Goal: Information Seeking & Learning: Learn about a topic

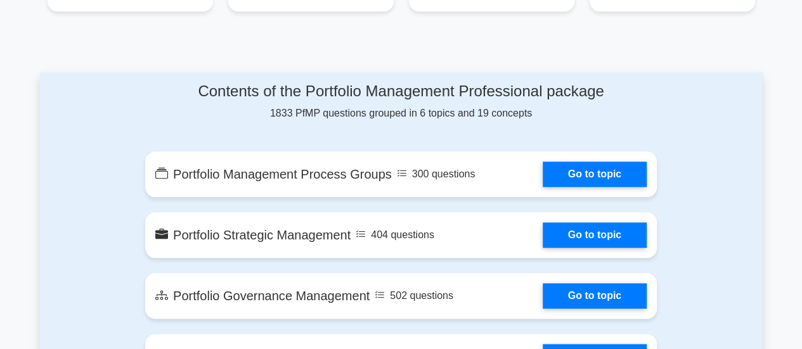
scroll to position [634, 0]
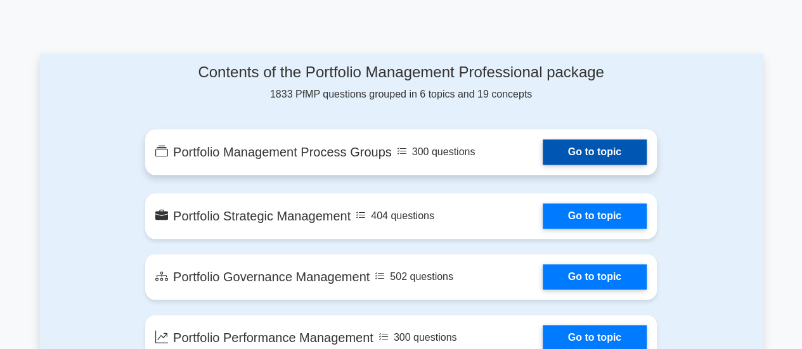
click at [568, 158] on link "Go to topic" at bounding box center [595, 152] width 104 height 25
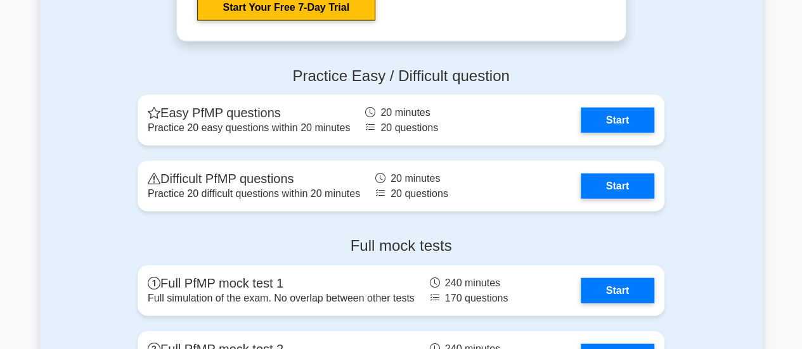
scroll to position [1458, 0]
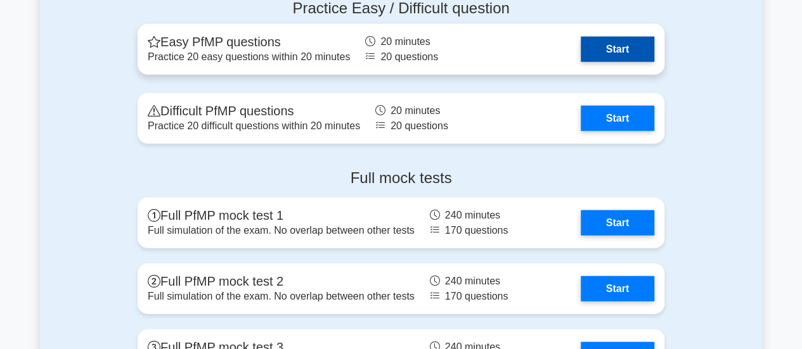
click at [646, 50] on link "Start" at bounding box center [618, 49] width 74 height 25
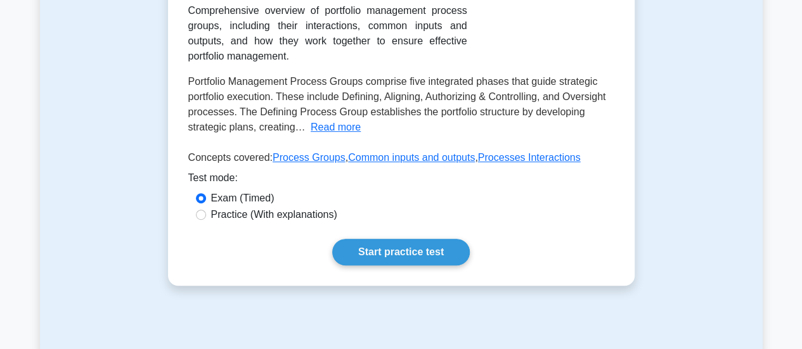
scroll to position [317, 0]
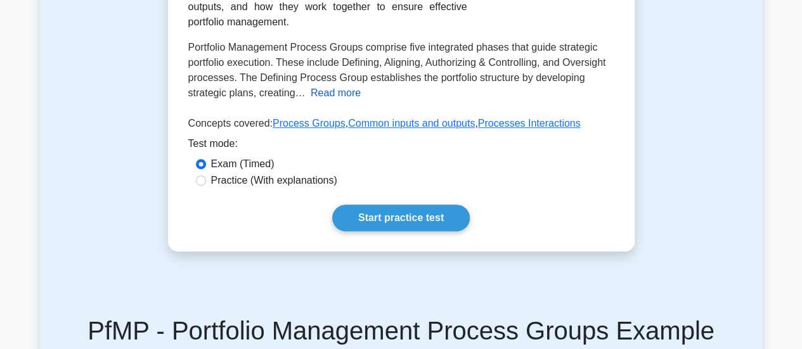
click at [328, 101] on button "Read more" at bounding box center [336, 93] width 50 height 15
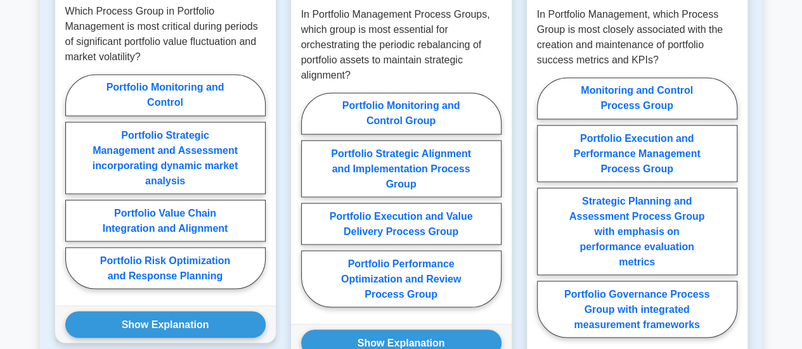
scroll to position [1141, 0]
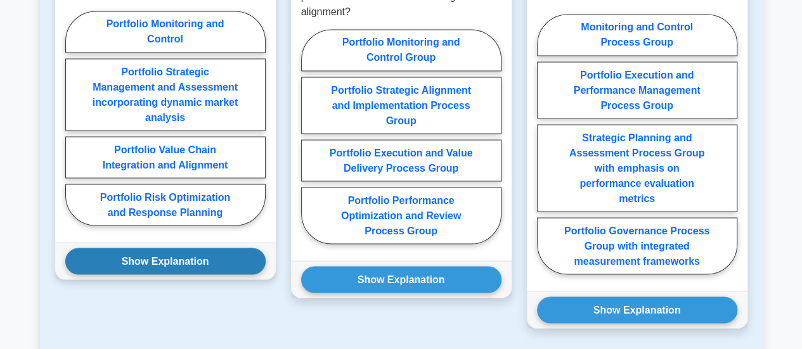
click at [191, 271] on button "Show Explanation" at bounding box center [165, 261] width 200 height 27
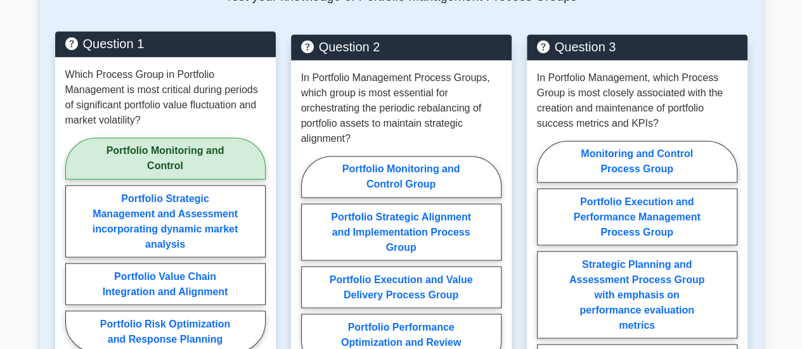
scroll to position [761, 0]
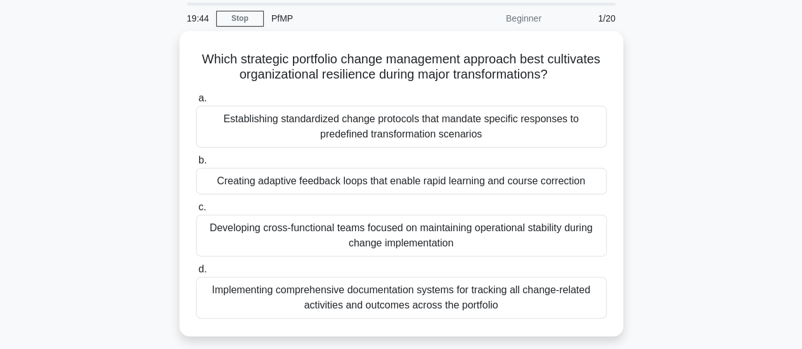
scroll to position [63, 0]
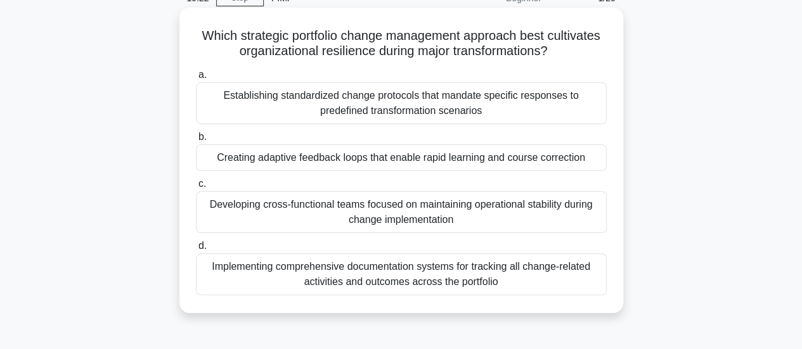
click at [216, 101] on div "Establishing standardized change protocols that mandate specific responses to p…" at bounding box center [401, 103] width 411 height 42
click at [196, 79] on input "a. Establishing standardized change protocols that mandate specific responses t…" at bounding box center [196, 75] width 0 height 8
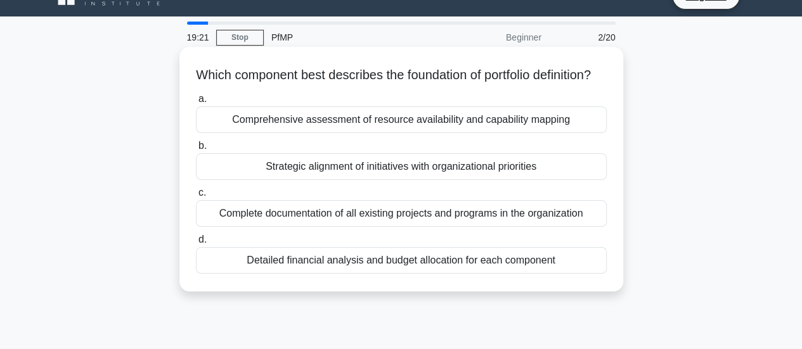
scroll to position [0, 0]
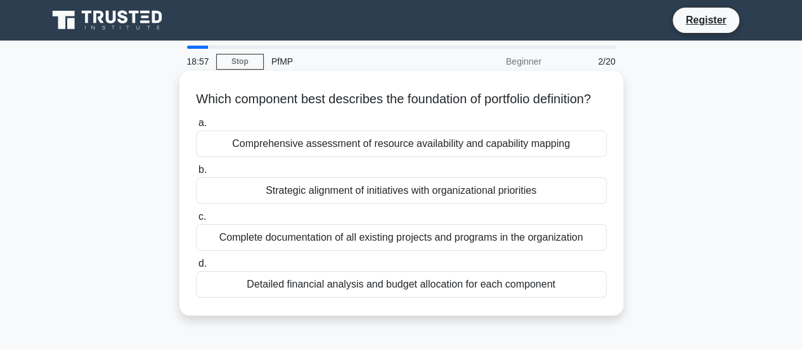
click at [247, 251] on div "Complete documentation of all existing projects and programs in the organization" at bounding box center [401, 237] width 411 height 27
click at [196, 221] on input "c. Complete documentation of all existing projects and programs in the organiza…" at bounding box center [196, 217] width 0 height 8
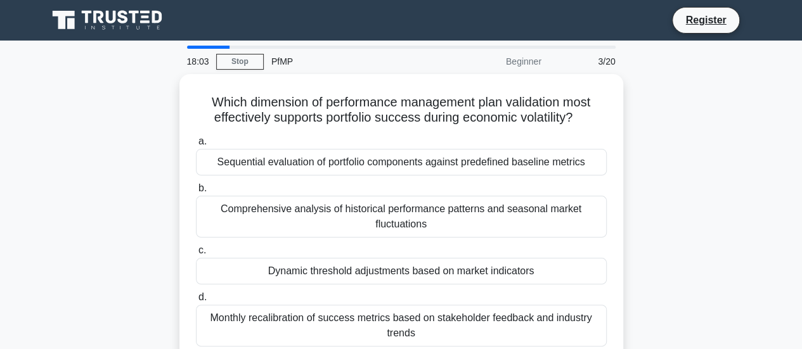
scroll to position [63, 0]
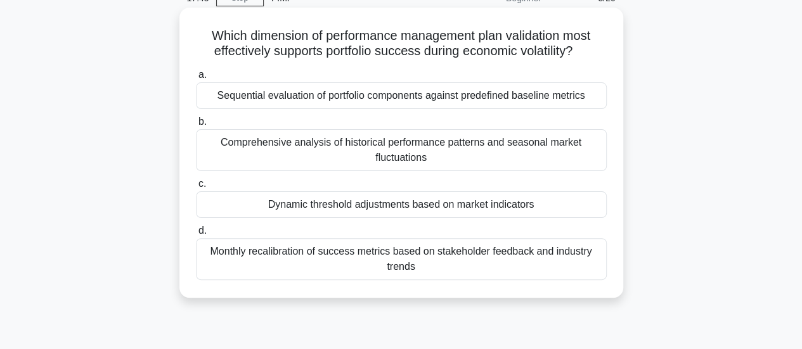
click at [317, 202] on div "Dynamic threshold adjustments based on market indicators" at bounding box center [401, 204] width 411 height 27
click at [196, 188] on input "c. Dynamic threshold adjustments based on market indicators" at bounding box center [196, 184] width 0 height 8
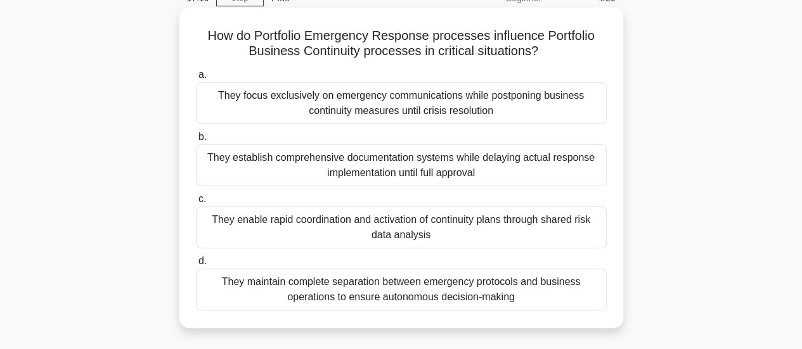
click at [398, 285] on div "They maintain complete separation between emergency protocols and business oper…" at bounding box center [401, 290] width 411 height 42
click at [196, 266] on input "d. They maintain complete separation between emergency protocols and business o…" at bounding box center [196, 261] width 0 height 8
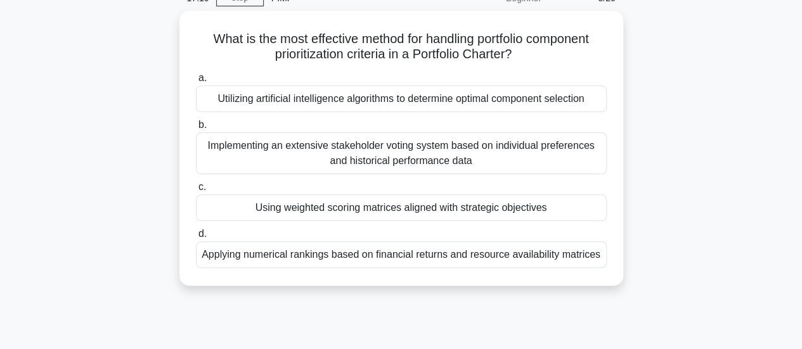
scroll to position [0, 0]
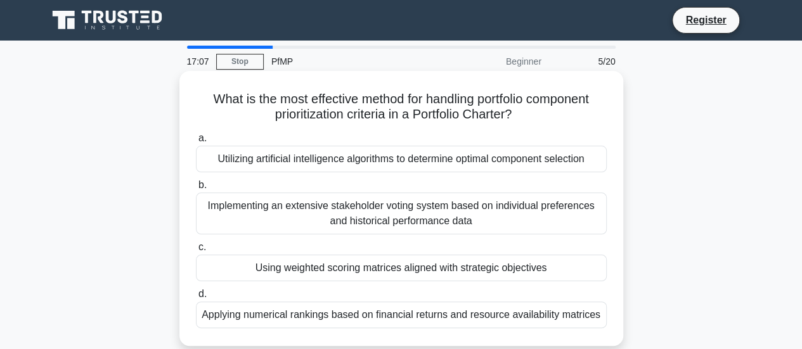
click at [386, 169] on div "Utilizing artificial intelligence algorithms to determine optimal component sel…" at bounding box center [401, 159] width 411 height 27
click at [196, 143] on input "a. Utilizing artificial intelligence algorithms to determine optimal component …" at bounding box center [196, 138] width 0 height 8
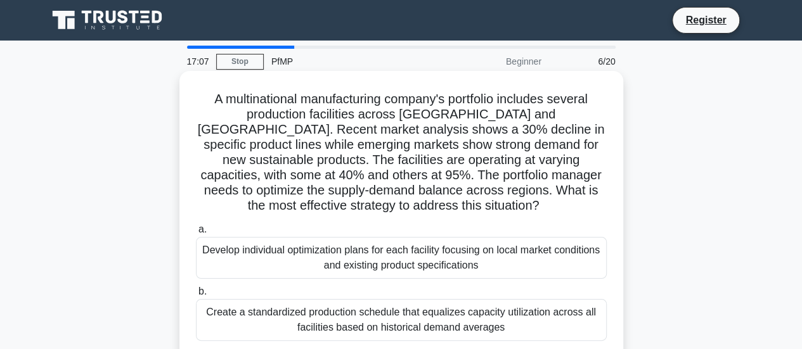
click at [394, 268] on div "Develop individual optimization plans for each facility focusing on local marke…" at bounding box center [401, 258] width 411 height 42
click at [196, 234] on input "a. Develop individual optimization plans for each facility focusing on local ma…" at bounding box center [196, 230] width 0 height 8
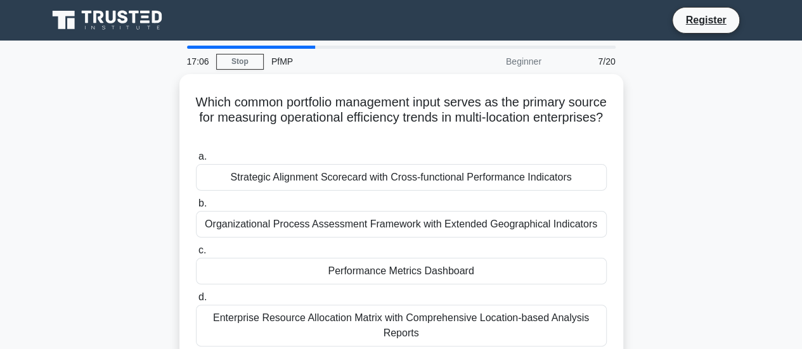
click at [394, 268] on div "Performance Metrics Dashboard" at bounding box center [401, 271] width 411 height 27
click at [196, 255] on input "c. Performance Metrics Dashboard" at bounding box center [196, 251] width 0 height 8
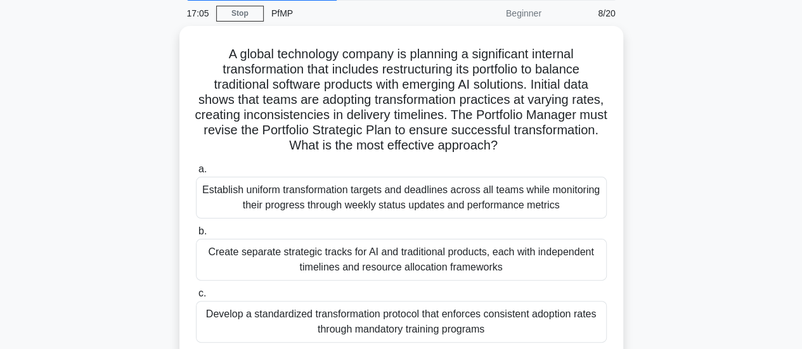
scroll to position [127, 0]
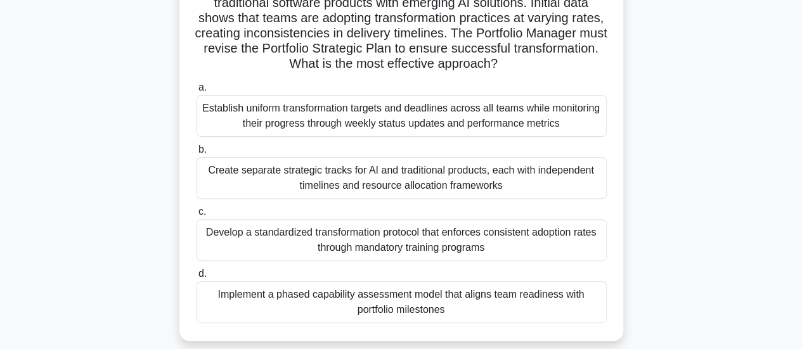
click at [403, 302] on div "Implement a phased capability assessment model that aligns team readiness with …" at bounding box center [401, 303] width 411 height 42
click at [196, 278] on input "d. Implement a phased capability assessment model that aligns team readiness wi…" at bounding box center [196, 274] width 0 height 8
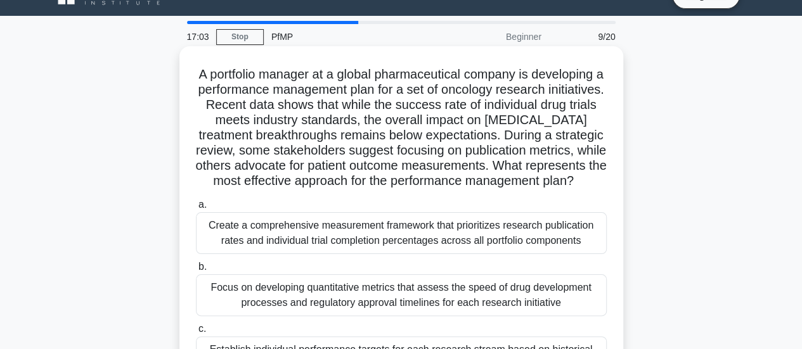
scroll to position [0, 0]
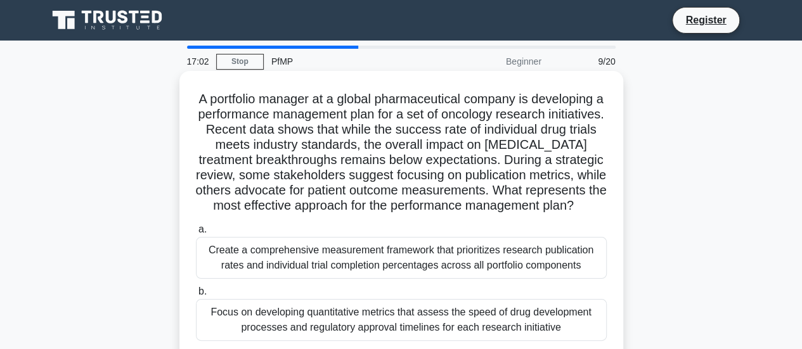
click at [421, 272] on div "Create a comprehensive measurement framework that prioritizes research publicat…" at bounding box center [401, 258] width 411 height 42
click at [196, 234] on input "a. Create a comprehensive measurement framework that prioritizes research publi…" at bounding box center [196, 230] width 0 height 8
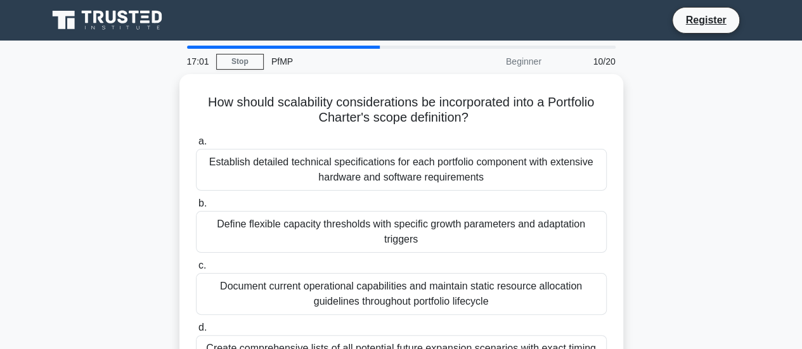
scroll to position [190, 0]
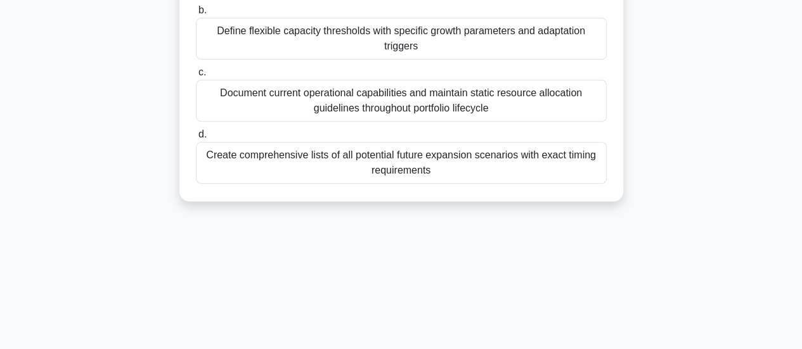
click at [422, 104] on div "Document current operational capabilities and maintain static resource allocati…" at bounding box center [401, 101] width 411 height 42
click at [196, 77] on input "c. Document current operational capabilities and maintain static resource alloc…" at bounding box center [196, 72] width 0 height 8
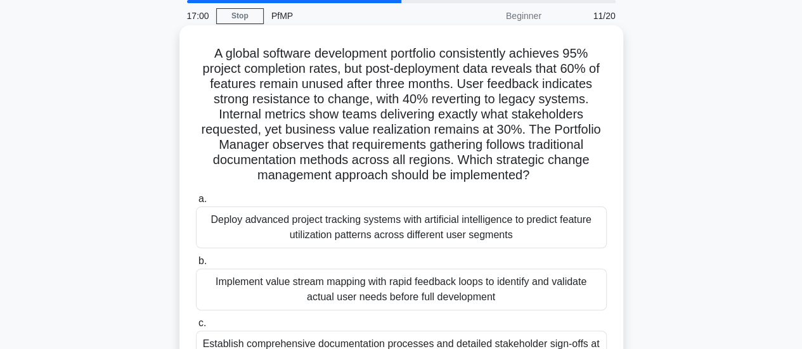
scroll to position [0, 0]
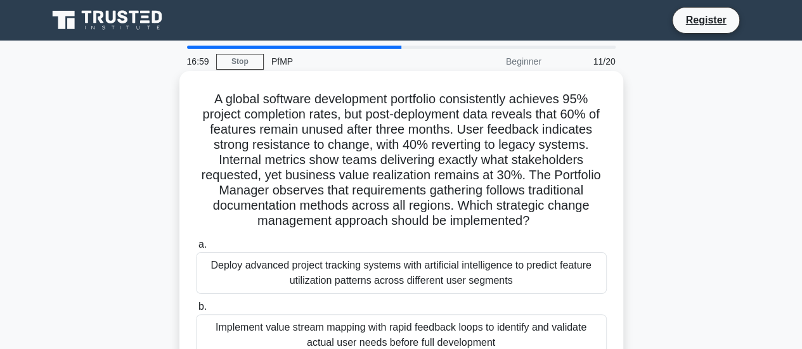
click at [421, 275] on div "Deploy advanced project tracking systems with artificial intelligence to predic…" at bounding box center [401, 273] width 411 height 42
click at [196, 249] on input "a. Deploy advanced project tracking systems with artificial intelligence to pre…" at bounding box center [196, 245] width 0 height 8
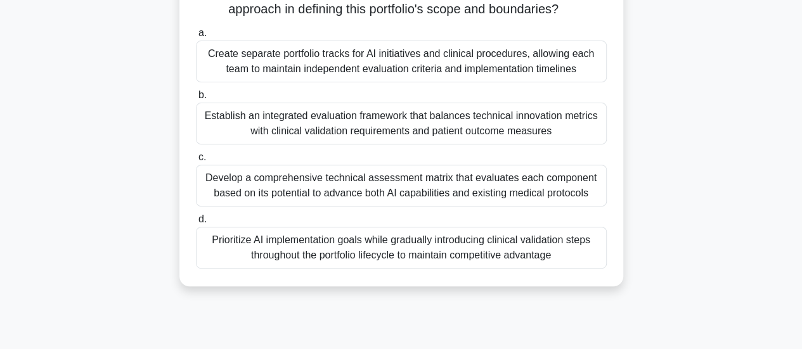
scroll to position [190, 0]
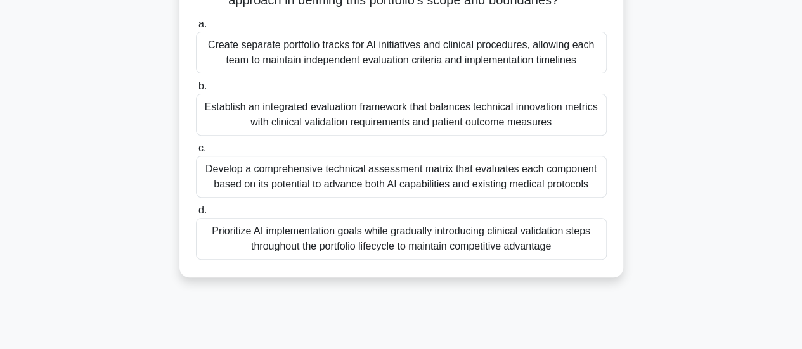
click at [416, 188] on div "Develop a comprehensive technical assessment matrix that evaluates each compone…" at bounding box center [401, 177] width 411 height 42
click at [196, 153] on input "c. Develop a comprehensive technical assessment matrix that evaluates each comp…" at bounding box center [196, 149] width 0 height 8
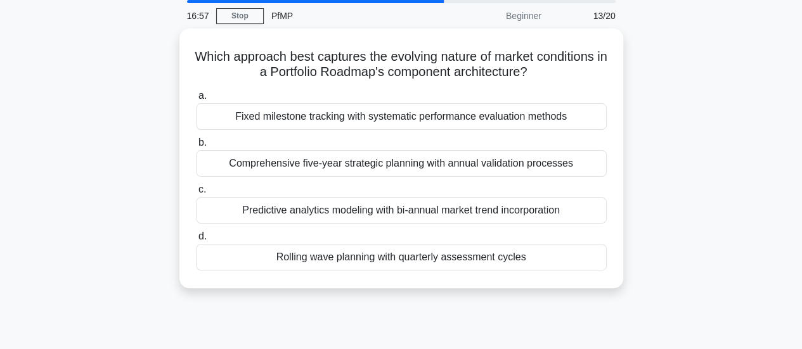
scroll to position [0, 0]
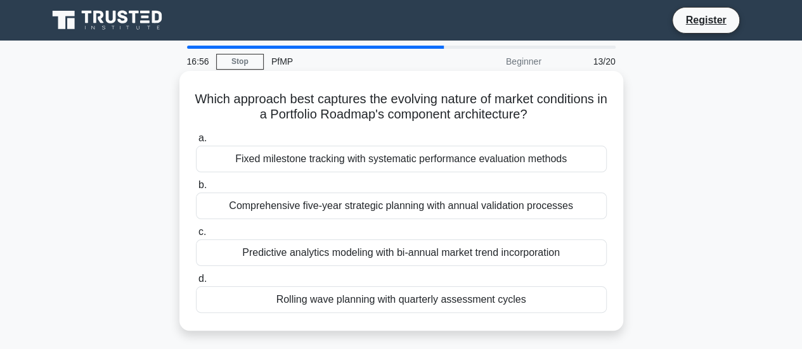
click at [411, 203] on div "Comprehensive five-year strategic planning with annual validation processes" at bounding box center [401, 206] width 411 height 27
click at [196, 190] on input "b. Comprehensive five-year strategic planning with annual validation processes" at bounding box center [196, 185] width 0 height 8
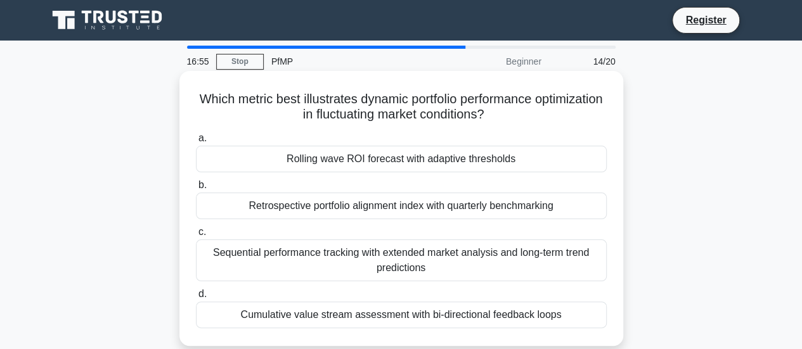
click at [407, 160] on div "Rolling wave ROI forecast with adaptive thresholds" at bounding box center [401, 159] width 411 height 27
click at [196, 143] on input "a. Rolling wave ROI forecast with adaptive thresholds" at bounding box center [196, 138] width 0 height 8
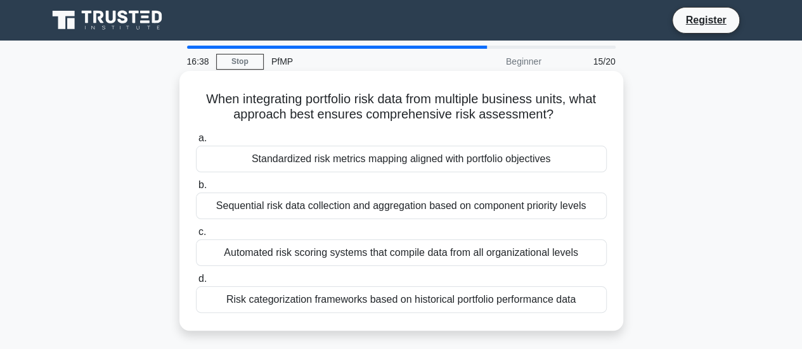
click at [488, 301] on div "Risk categorization frameworks based on historical portfolio performance data" at bounding box center [401, 300] width 411 height 27
click at [196, 283] on input "d. Risk categorization frameworks based on historical portfolio performance data" at bounding box center [196, 279] width 0 height 8
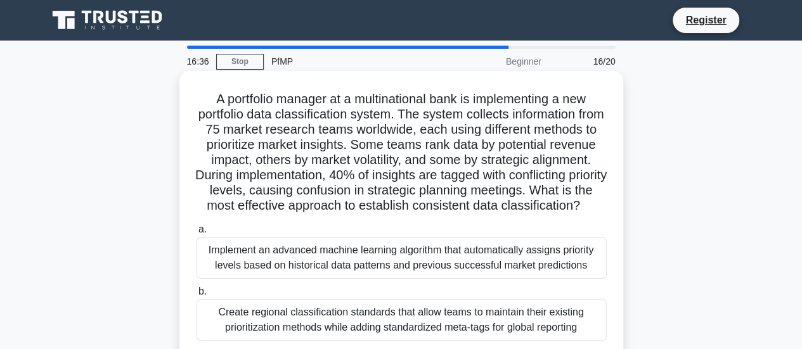
click at [483, 279] on div "Implement an advanced machine learning algorithm that automatically assigns pri…" at bounding box center [401, 258] width 411 height 42
click at [196, 234] on input "a. Implement an advanced machine learning algorithm that automatically assigns …" at bounding box center [196, 230] width 0 height 8
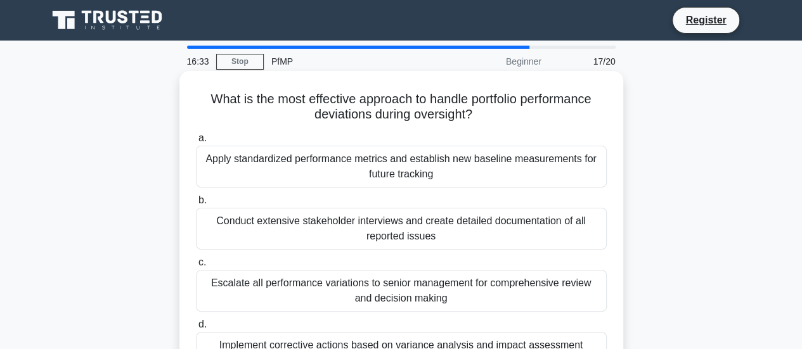
click at [506, 174] on div "Apply standardized performance metrics and establish new baseline measurements …" at bounding box center [401, 167] width 411 height 42
click at [196, 143] on input "a. Apply standardized performance metrics and establish new baseline measuremen…" at bounding box center [196, 138] width 0 height 8
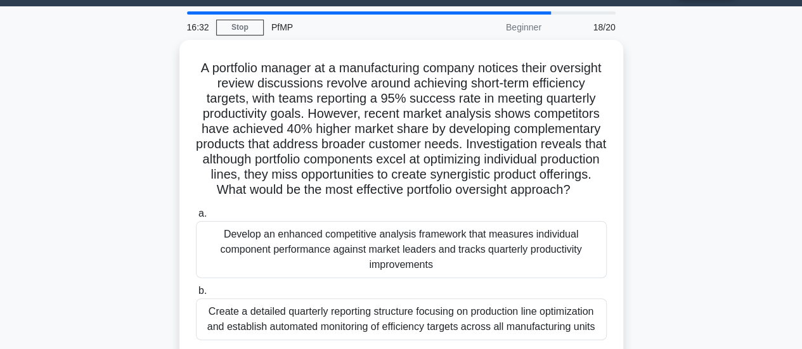
scroll to position [63, 0]
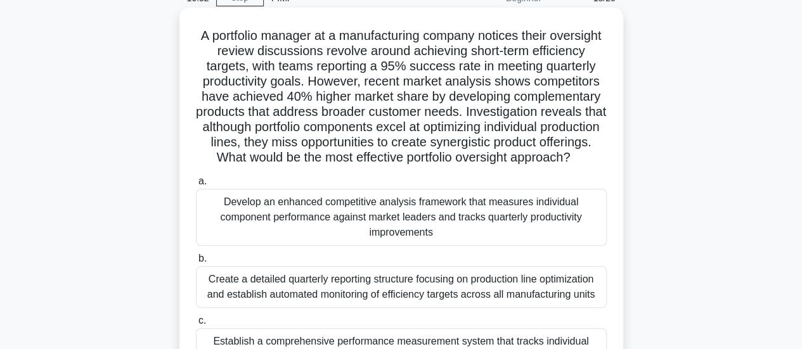
click at [493, 235] on div "Develop an enhanced competitive analysis framework that measures individual com…" at bounding box center [401, 217] width 411 height 57
click at [196, 186] on input "a. Develop an enhanced competitive analysis framework that measures individual …" at bounding box center [196, 182] width 0 height 8
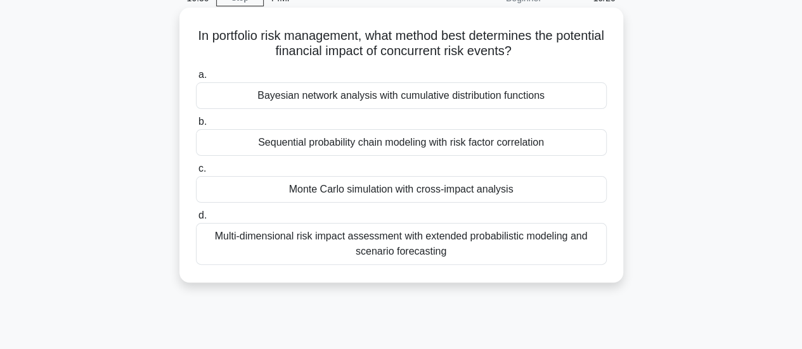
click at [490, 241] on div "Multi-dimensional risk impact assessment with extended probabilistic modeling a…" at bounding box center [401, 244] width 411 height 42
click at [196, 220] on input "d. Multi-dimensional risk impact assessment with extended probabilistic modelin…" at bounding box center [196, 216] width 0 height 8
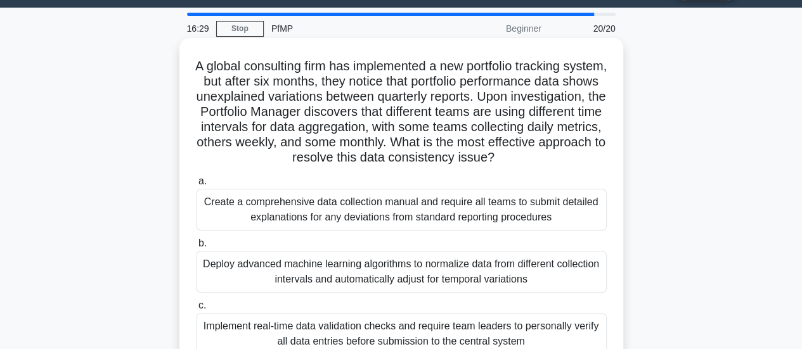
scroll to position [0, 0]
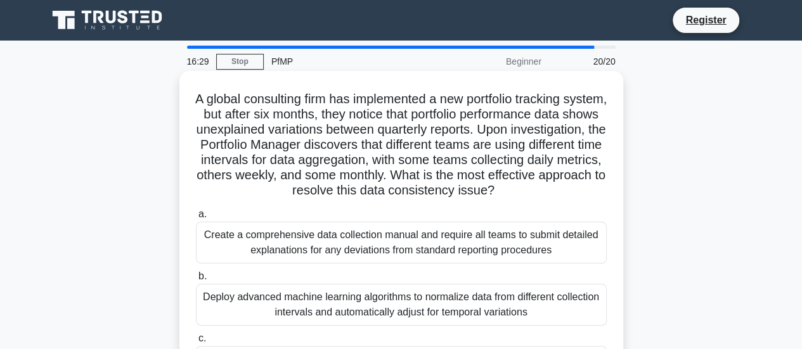
click at [463, 306] on div "Deploy advanced machine learning algorithms to normalize data from different co…" at bounding box center [401, 305] width 411 height 42
click at [196, 281] on input "b. Deploy advanced machine learning algorithms to normalize data from different…" at bounding box center [196, 277] width 0 height 8
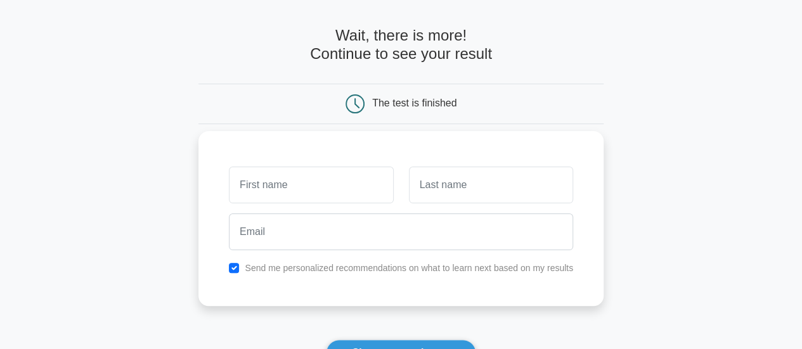
scroll to position [63, 0]
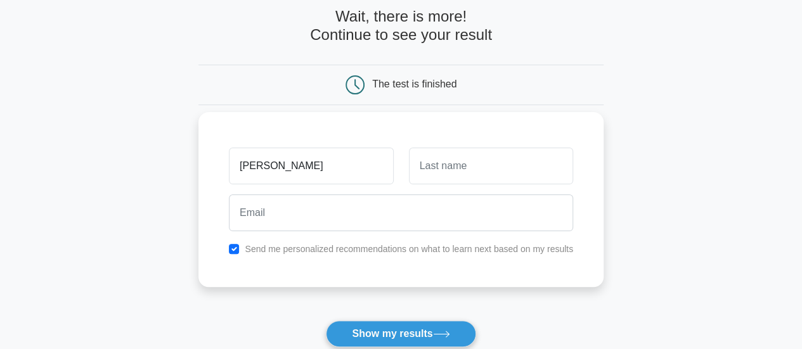
type input "syed"
click at [425, 178] on input "text" at bounding box center [491, 166] width 164 height 37
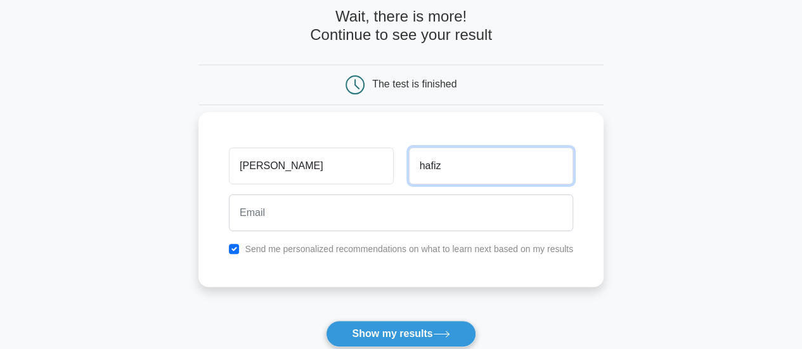
type input "hafiz"
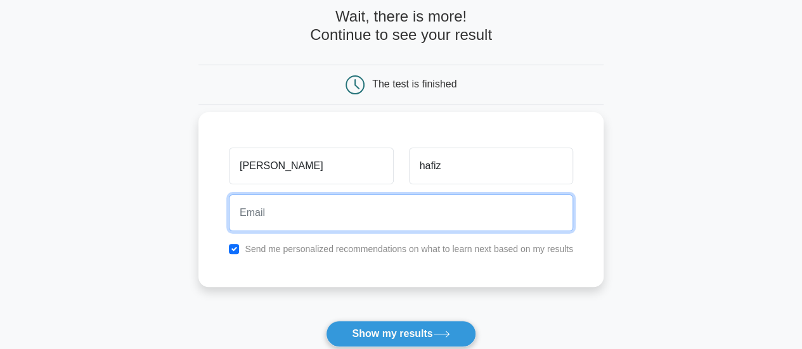
click at [425, 211] on input "email" at bounding box center [401, 213] width 344 height 37
type input "syed.hafizuddin9035@gmail.com"
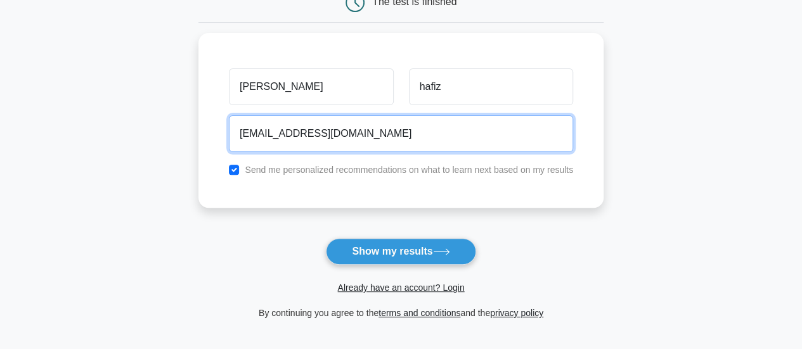
scroll to position [190, 0]
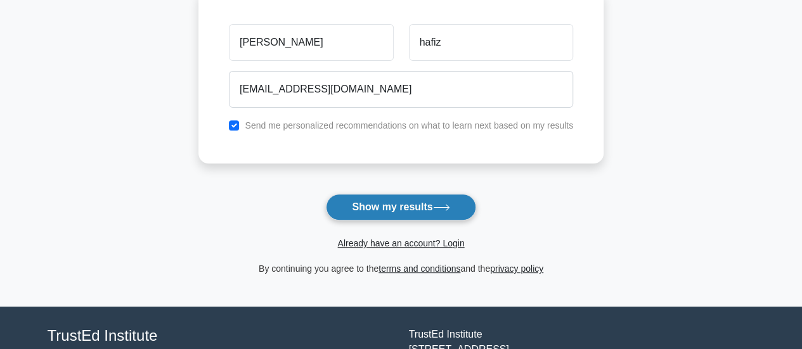
click at [380, 196] on button "Show my results" at bounding box center [401, 207] width 150 height 27
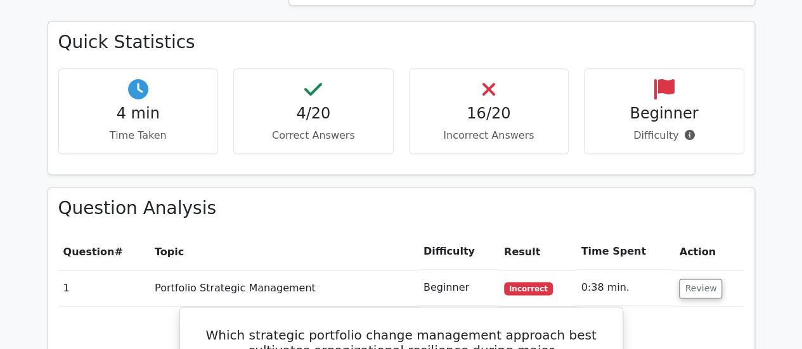
scroll to position [824, 0]
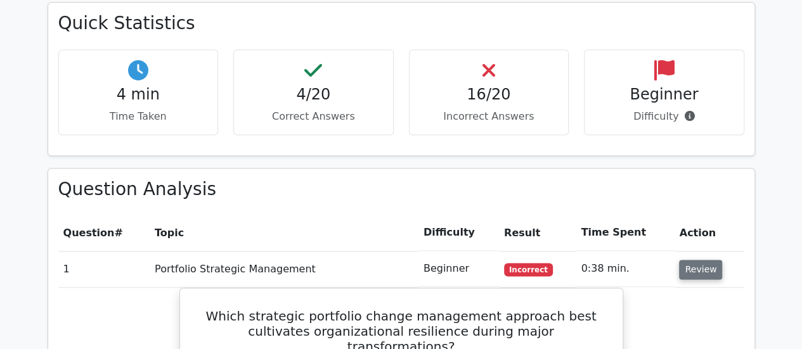
click at [709, 260] on button "Review" at bounding box center [700, 270] width 43 height 20
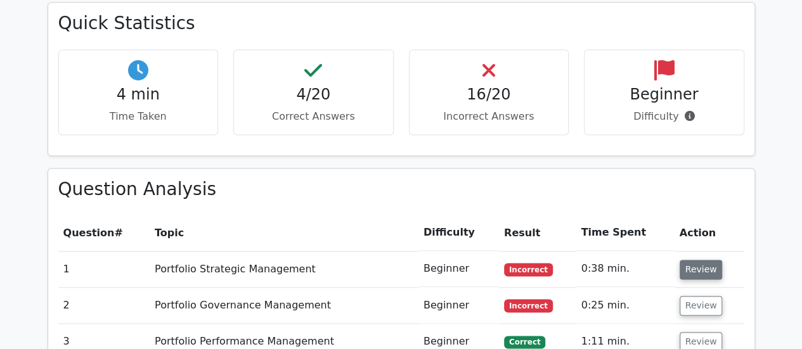
scroll to position [888, 0]
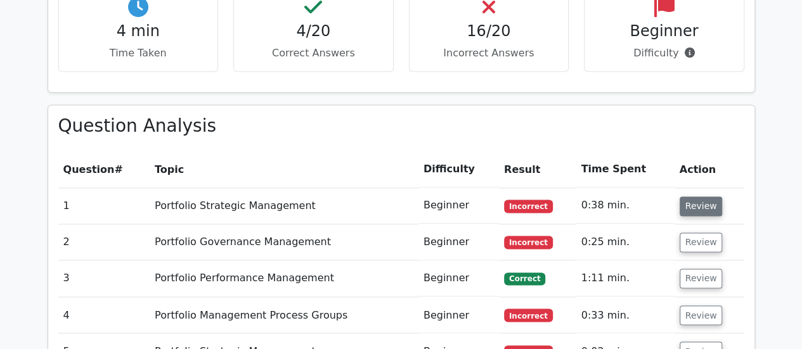
click at [699, 197] on button "Review" at bounding box center [701, 207] width 43 height 20
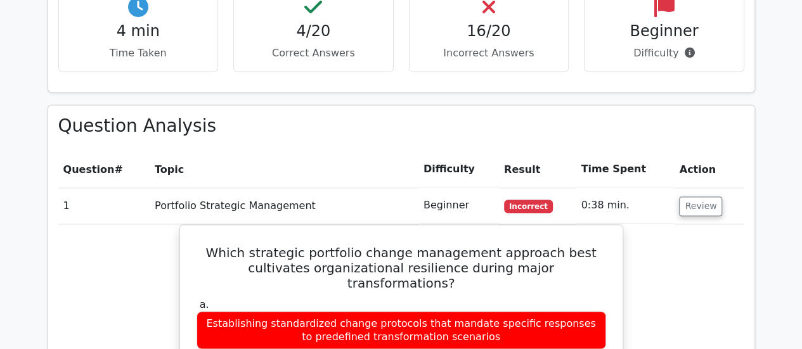
scroll to position [951, 0]
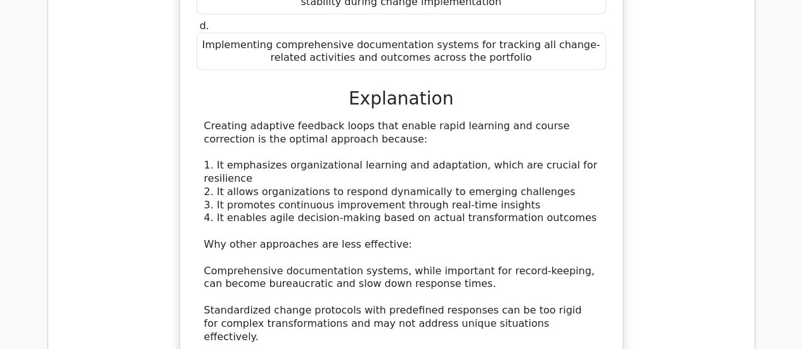
scroll to position [1395, 0]
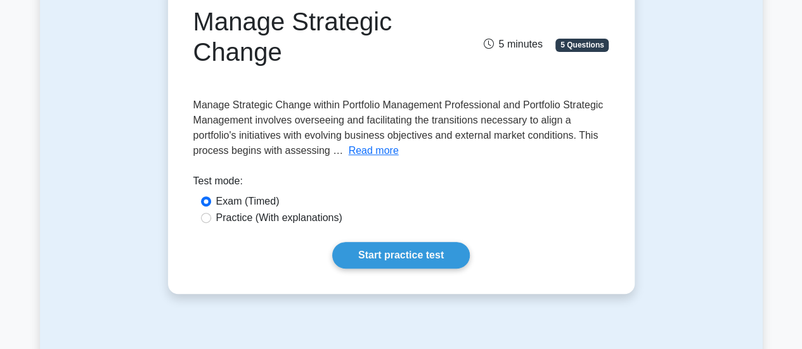
scroll to position [127, 0]
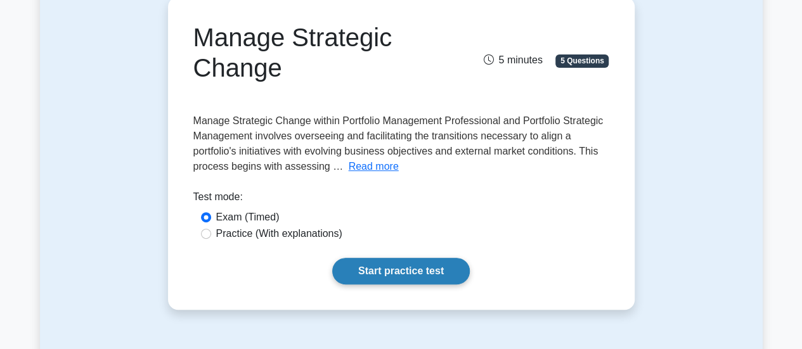
click at [415, 272] on link "Start practice test" at bounding box center [401, 271] width 138 height 27
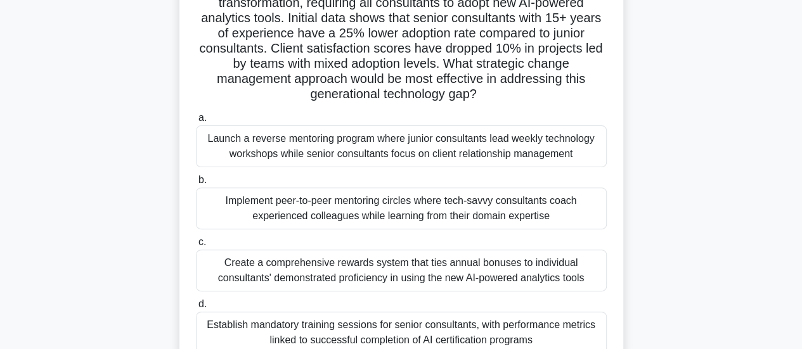
scroll to position [190, 0]
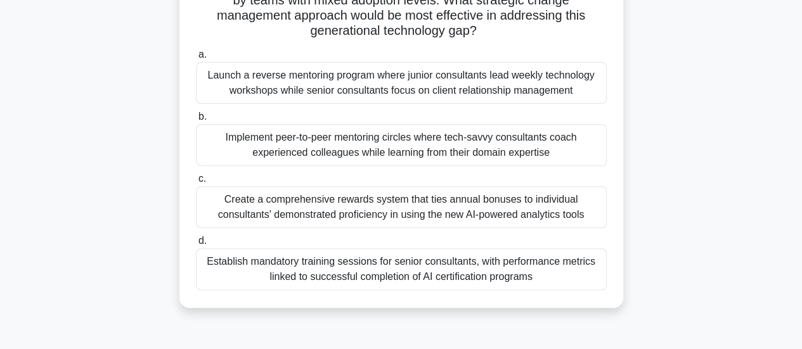
click at [391, 144] on div "Implement peer-to-peer mentoring circles where tech-savvy consultants coach exp…" at bounding box center [401, 145] width 411 height 42
click at [196, 121] on input "b. Implement peer-to-peer mentoring circles where tech-savvy consultants coach …" at bounding box center [196, 117] width 0 height 8
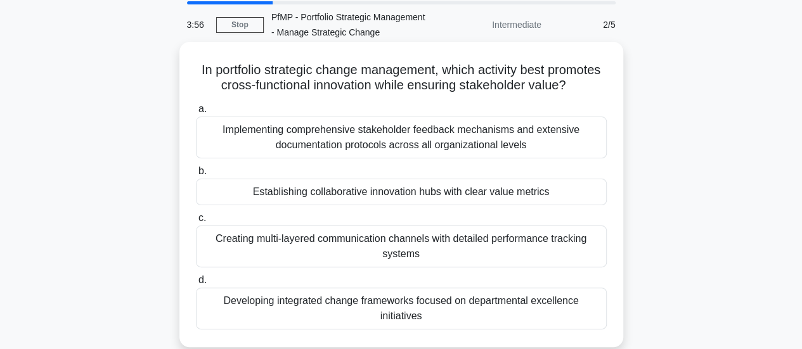
scroll to position [63, 0]
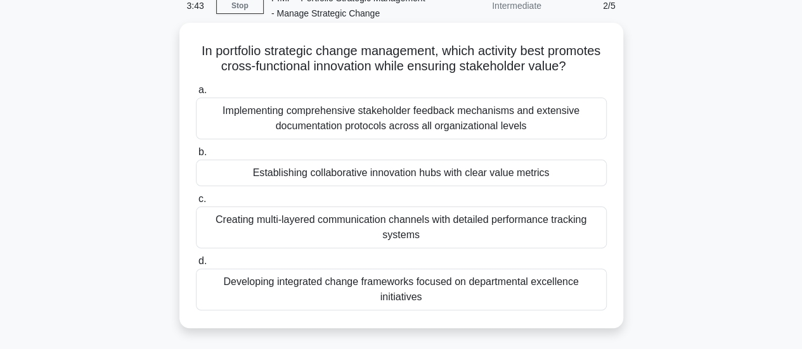
click at [237, 186] on div "Establishing collaborative innovation hubs with clear value metrics" at bounding box center [401, 173] width 411 height 27
click at [196, 157] on input "b. Establishing collaborative innovation hubs with clear value metrics" at bounding box center [196, 152] width 0 height 8
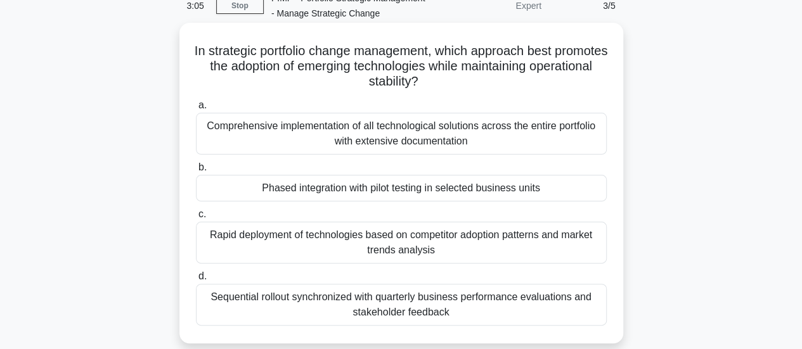
click at [250, 148] on div "Comprehensive implementation of all technological solutions across the entire p…" at bounding box center [401, 134] width 411 height 42
click at [196, 110] on input "a. Comprehensive implementation of all technological solutions across the entir…" at bounding box center [196, 105] width 0 height 8
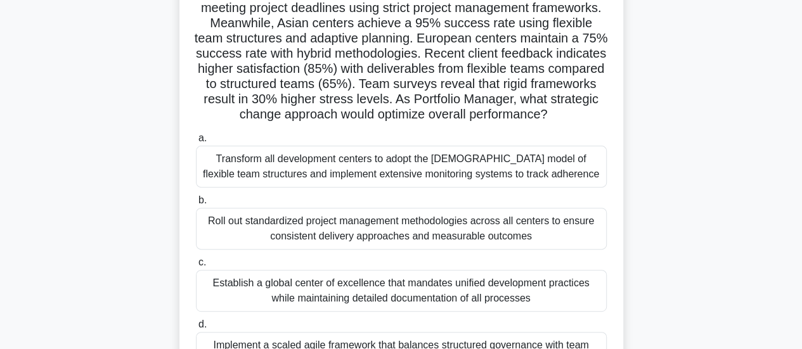
scroll to position [254, 0]
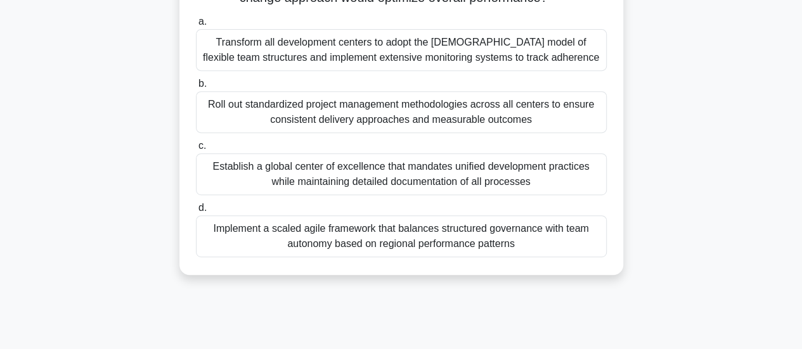
click at [311, 248] on div "Implement a scaled agile framework that balances structured governance with tea…" at bounding box center [401, 237] width 411 height 42
click at [196, 212] on input "d. Implement a scaled agile framework that balances structured governance with …" at bounding box center [196, 208] width 0 height 8
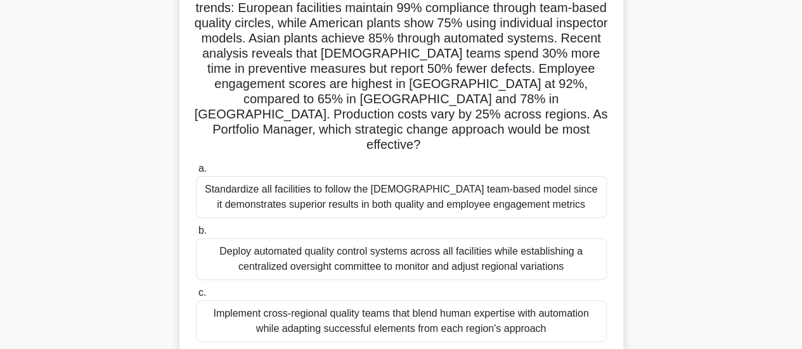
scroll to position [127, 0]
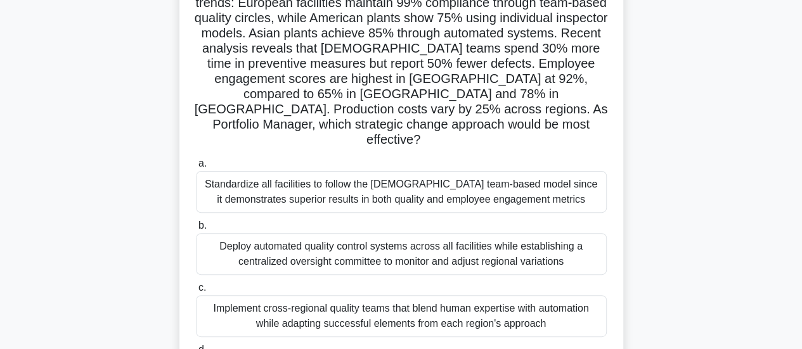
click at [436, 243] on div "Deploy automated quality control systems across all facilities while establishi…" at bounding box center [401, 254] width 411 height 42
click at [196, 230] on input "b. Deploy automated quality control systems across all facilities while establi…" at bounding box center [196, 226] width 0 height 8
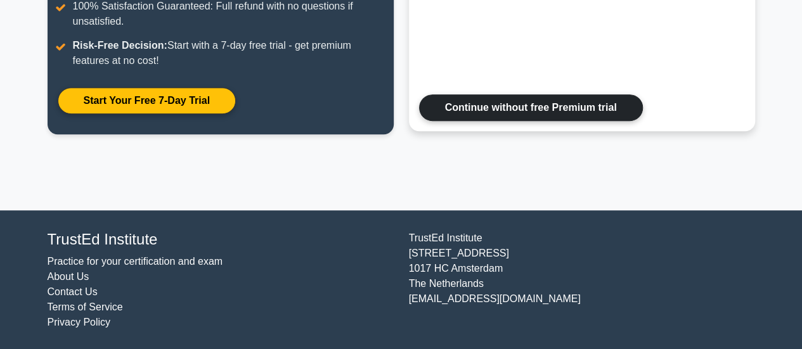
scroll to position [186, 0]
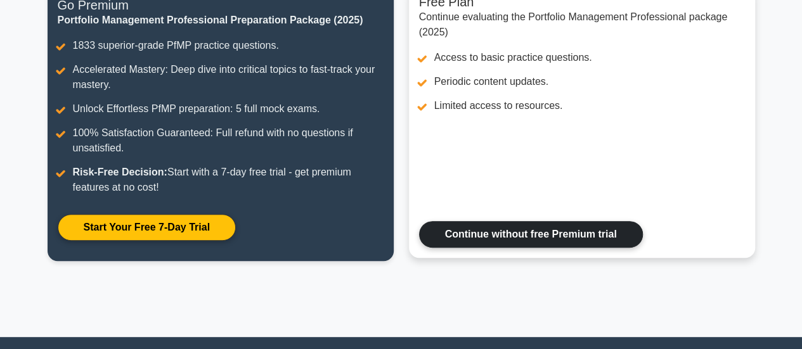
click at [486, 235] on link "Continue without free Premium trial" at bounding box center [531, 234] width 224 height 27
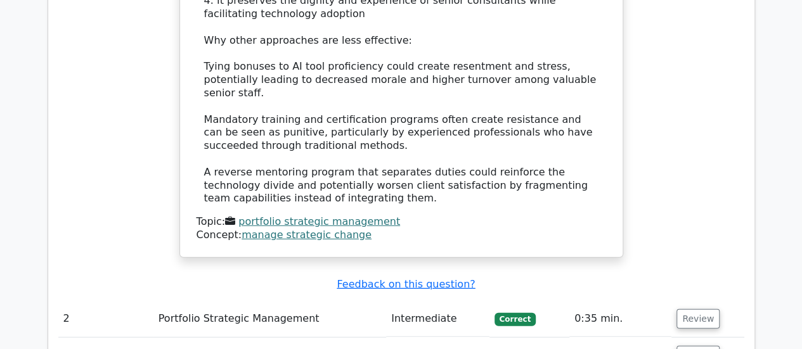
scroll to position [1640, 0]
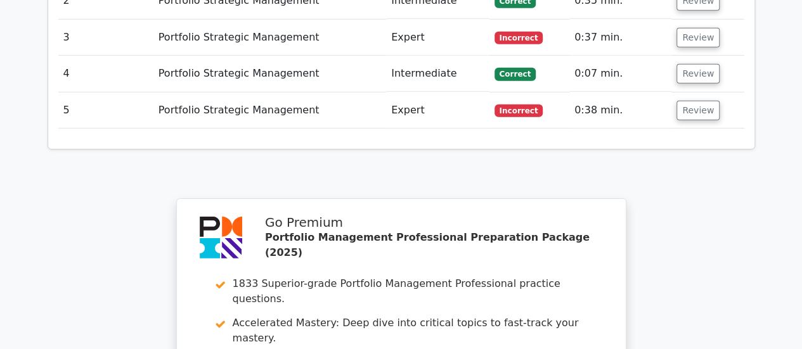
scroll to position [2084, 0]
